Goal: Task Accomplishment & Management: Use online tool/utility

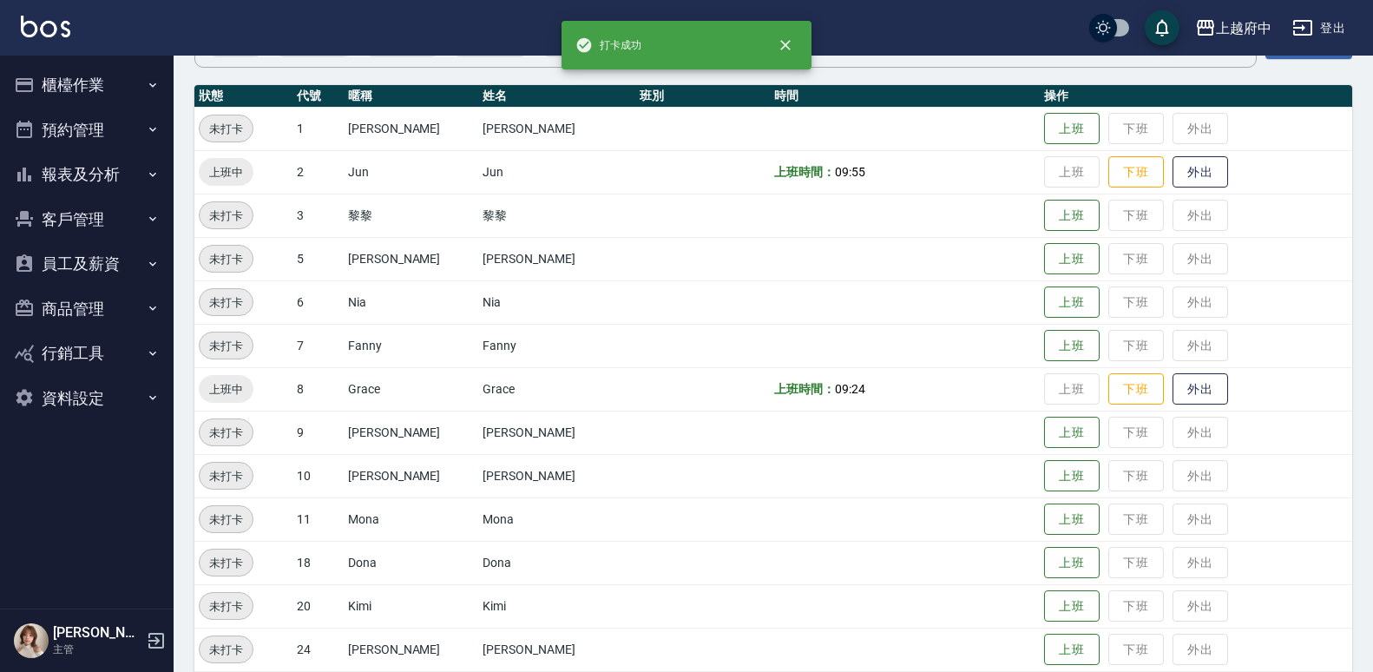
scroll to position [174, 0]
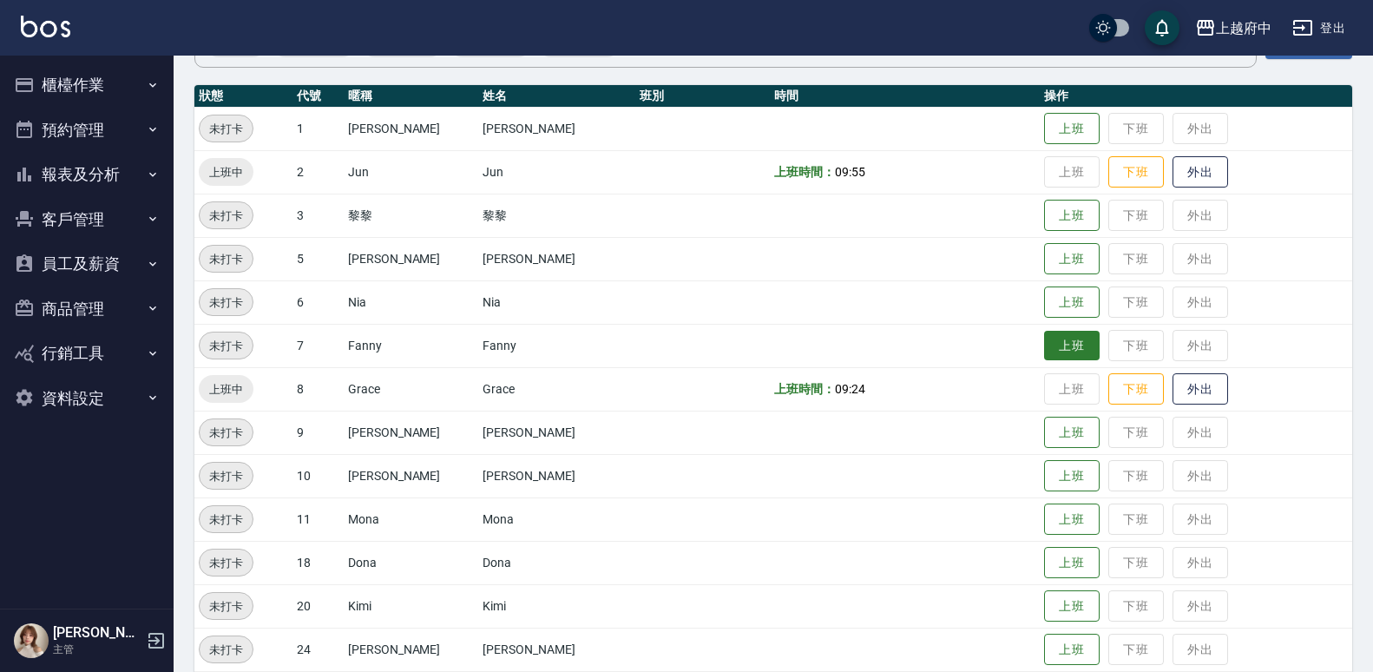
click at [1049, 344] on button "上班" at bounding box center [1072, 346] width 56 height 30
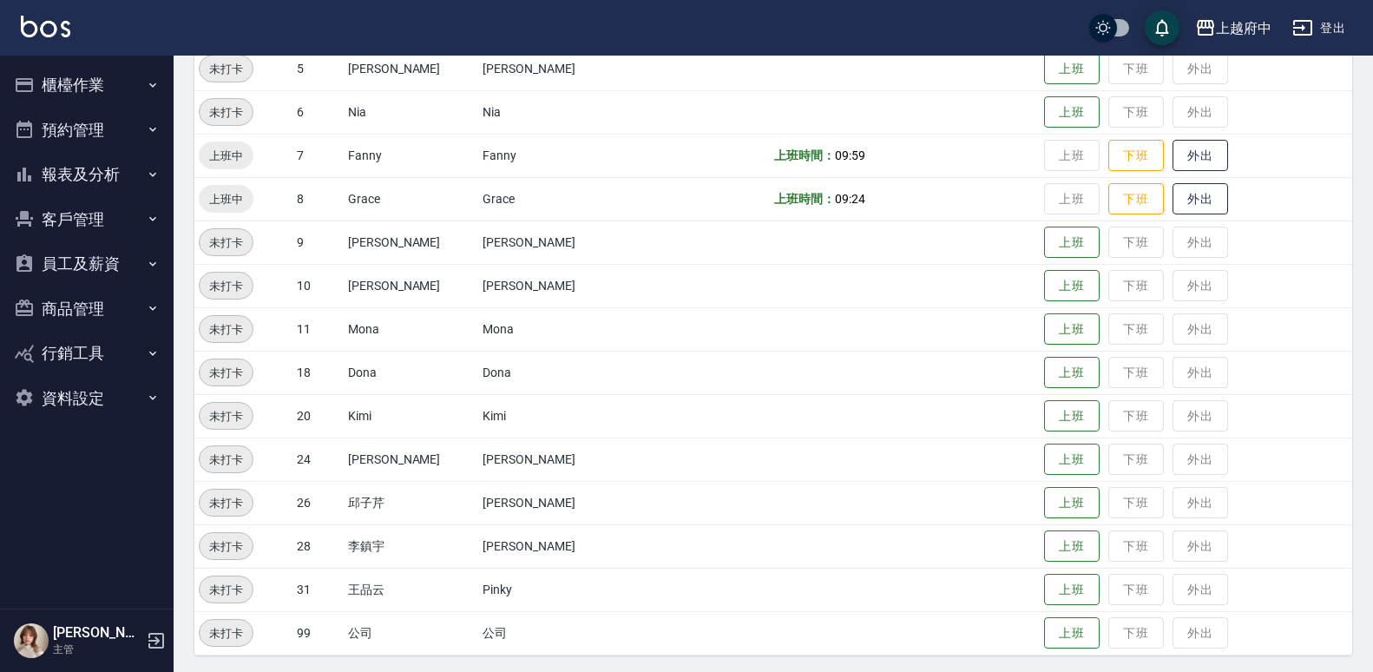
scroll to position [368, 0]
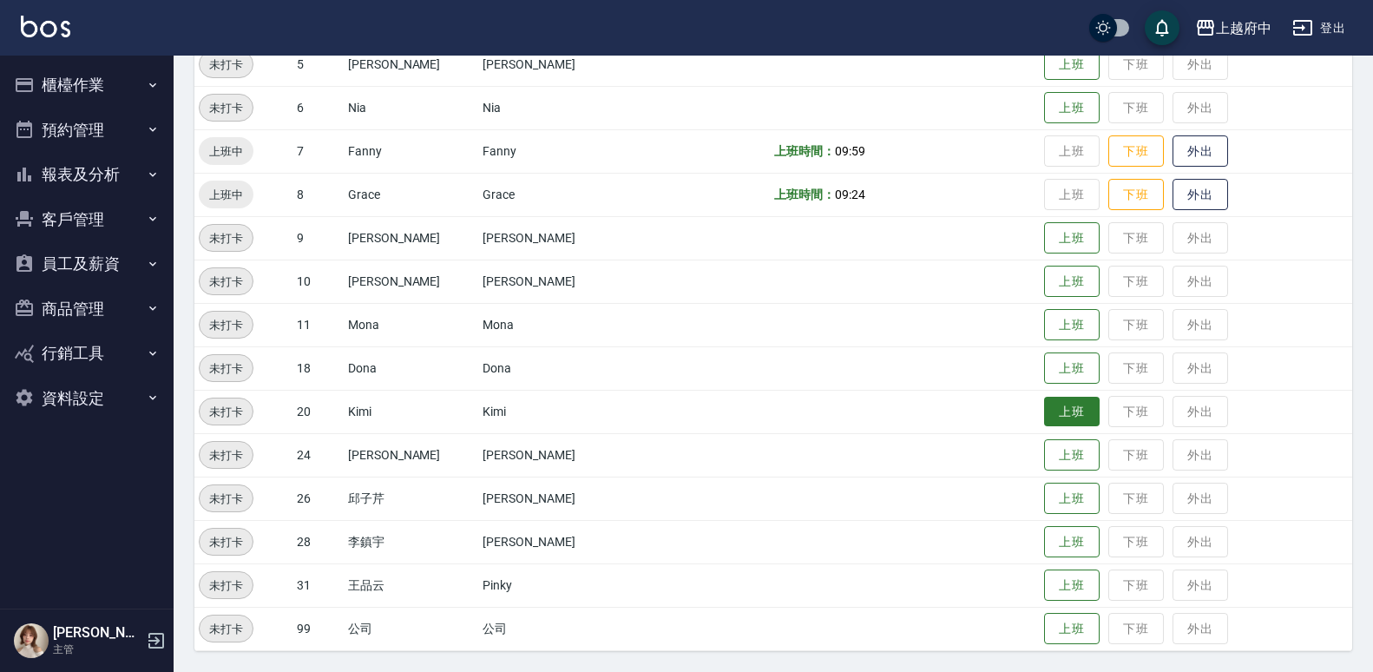
click at [1044, 402] on button "上班" at bounding box center [1072, 412] width 56 height 30
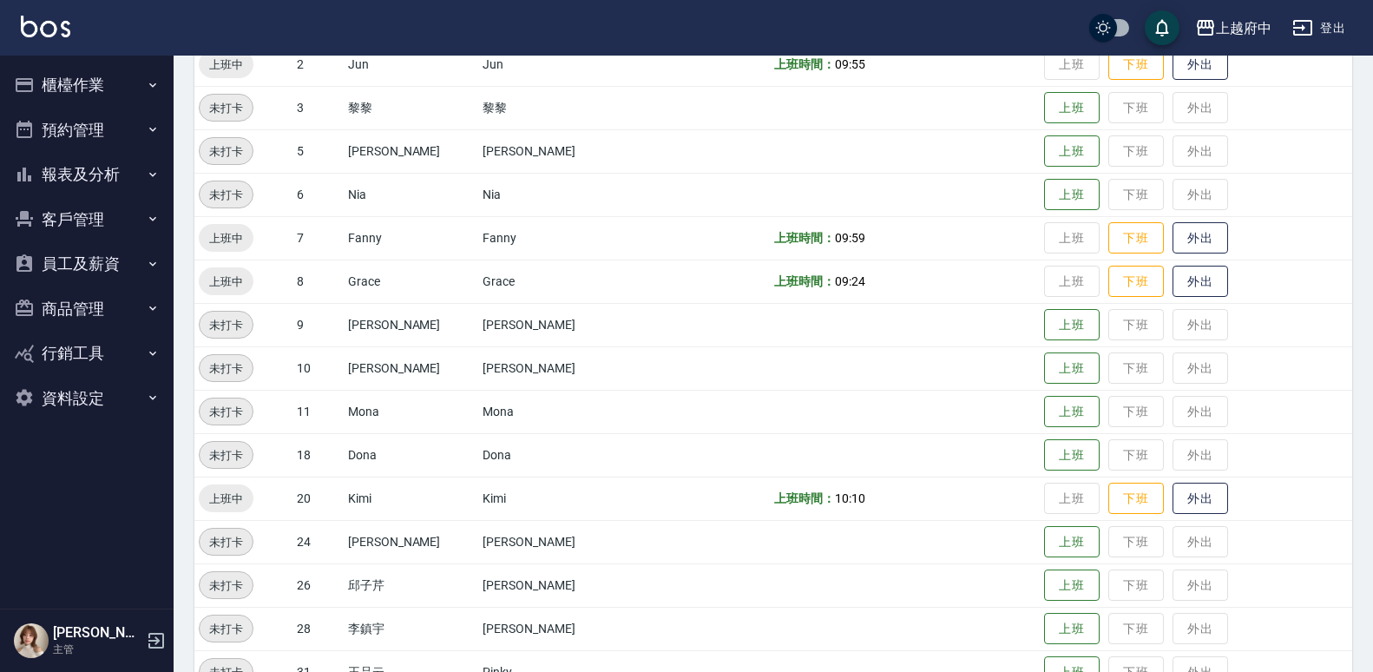
scroll to position [194, 0]
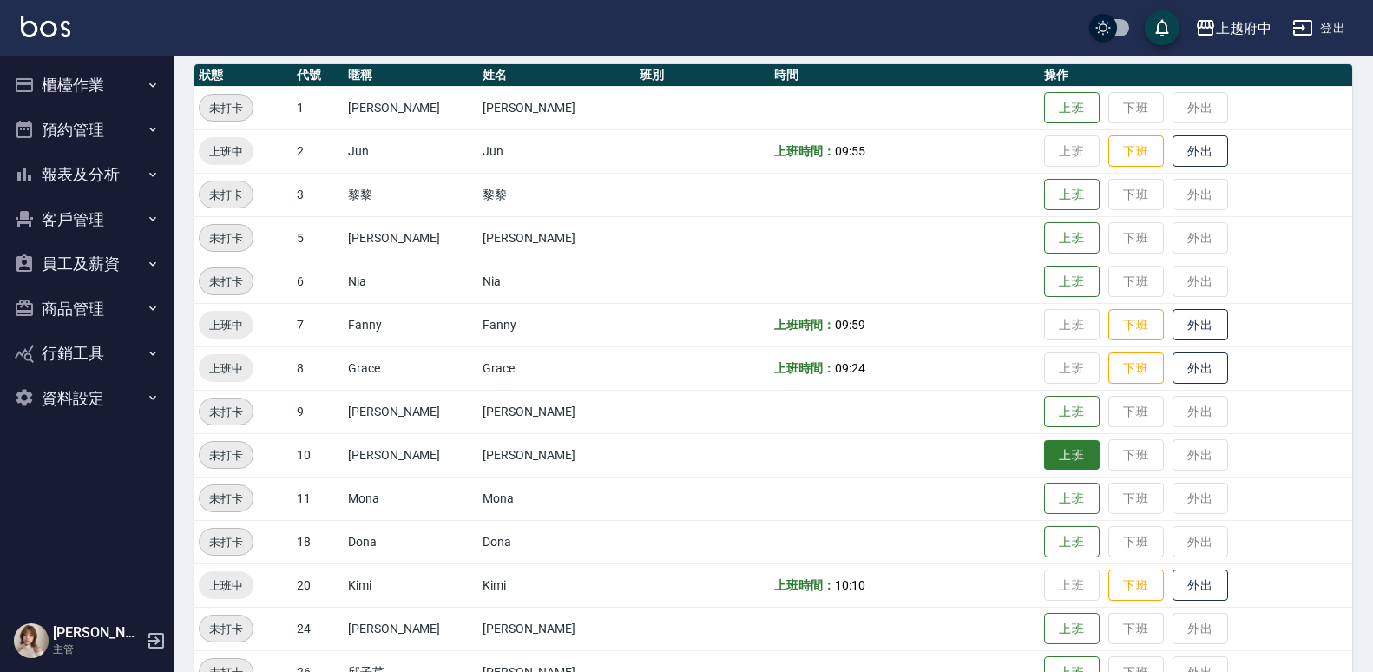
click at [1055, 457] on button "上班" at bounding box center [1072, 455] width 56 height 30
click at [1058, 96] on button "上班" at bounding box center [1072, 108] width 56 height 30
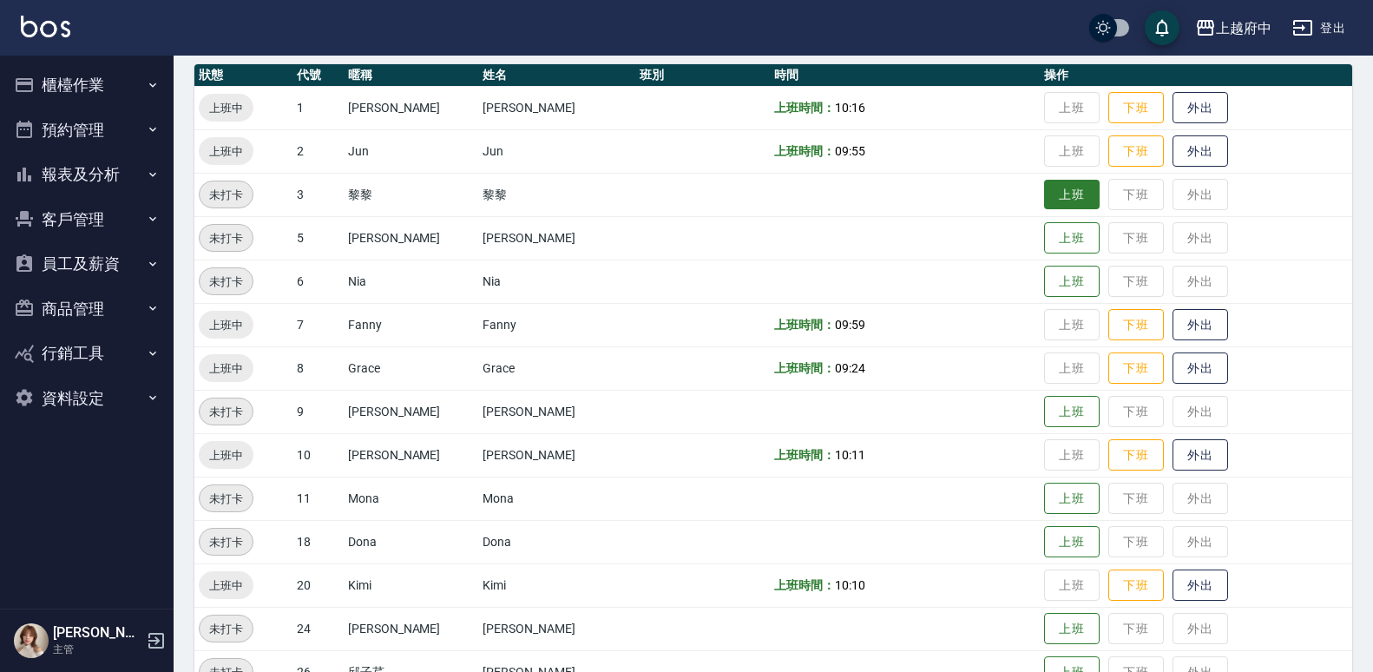
click at [1067, 197] on button "上班" at bounding box center [1072, 195] width 56 height 30
click at [1059, 285] on button "上班" at bounding box center [1072, 281] width 56 height 30
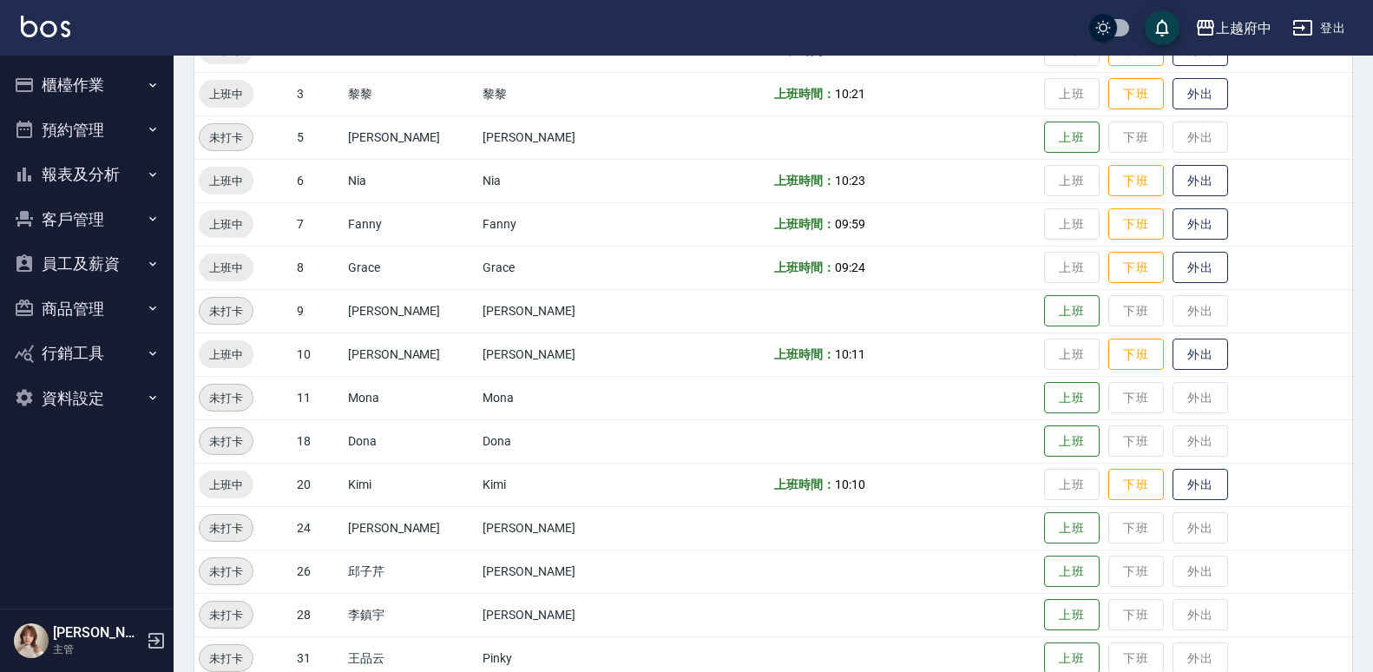
scroll to position [368, 0]
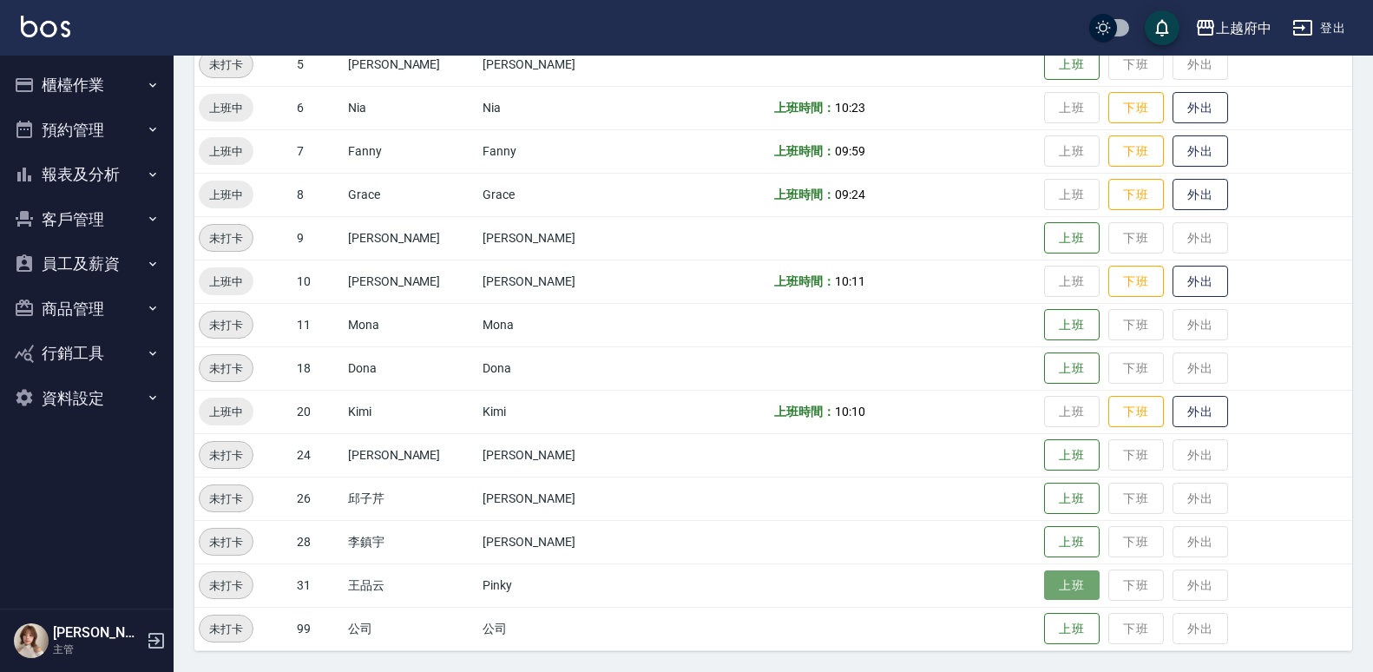
click at [1044, 589] on button "上班" at bounding box center [1072, 585] width 56 height 30
click at [1069, 235] on button "上班" at bounding box center [1072, 238] width 56 height 30
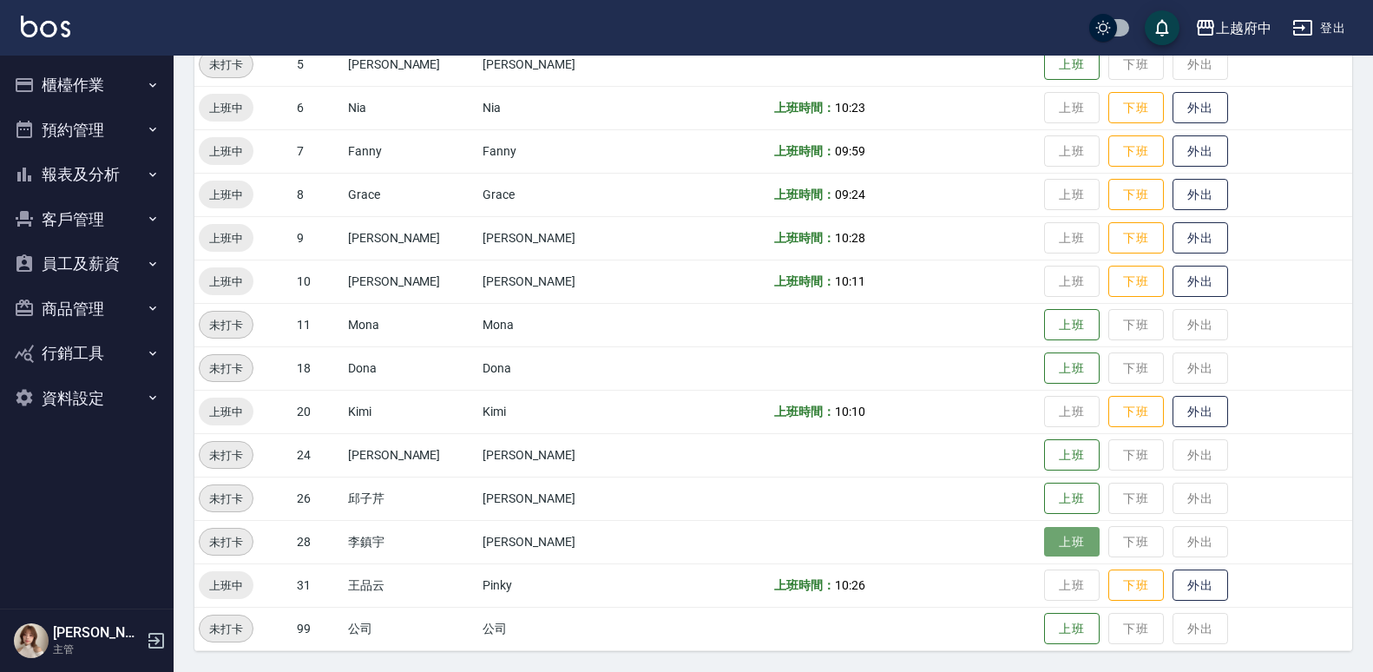
click at [1069, 548] on button "上班" at bounding box center [1072, 542] width 56 height 30
click at [1044, 497] on button "上班" at bounding box center [1072, 498] width 56 height 30
